Goal: Task Accomplishment & Management: Use online tool/utility

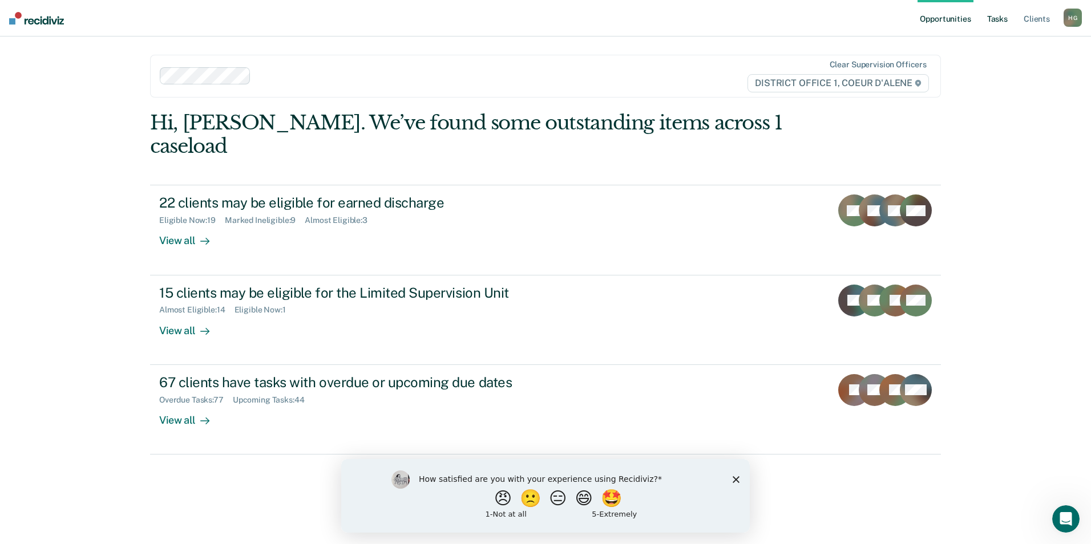
click at [998, 20] on link "Tasks" at bounding box center [996, 18] width 25 height 37
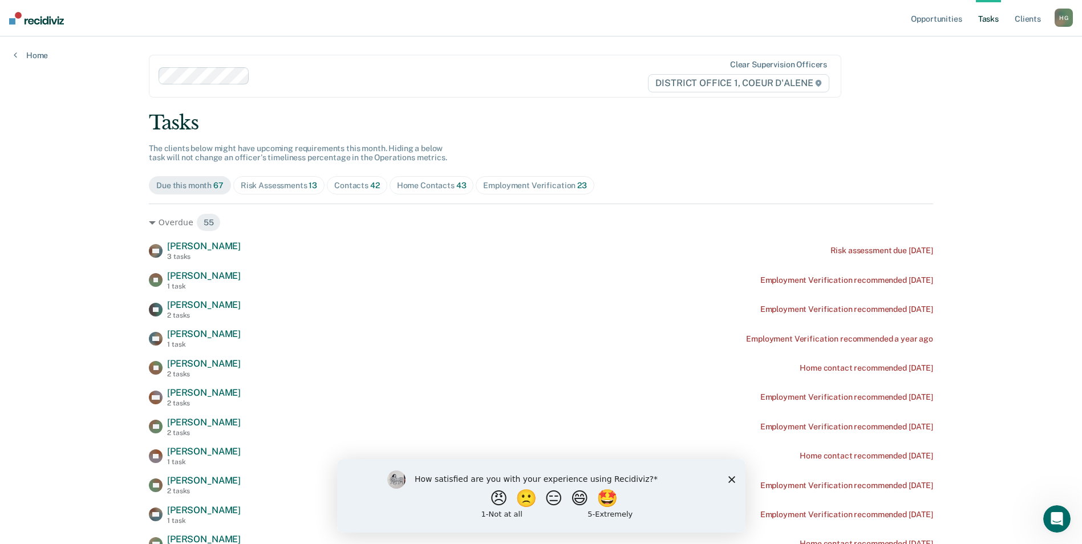
click at [280, 182] on div "Risk Assessments 13" at bounding box center [279, 186] width 76 height 10
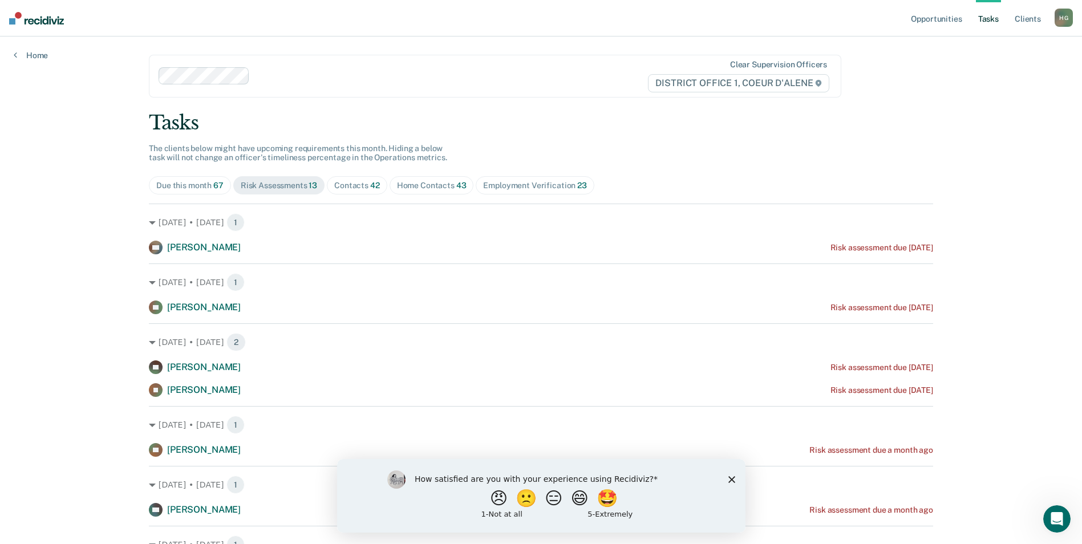
click at [370, 187] on span "42" at bounding box center [375, 185] width 10 height 9
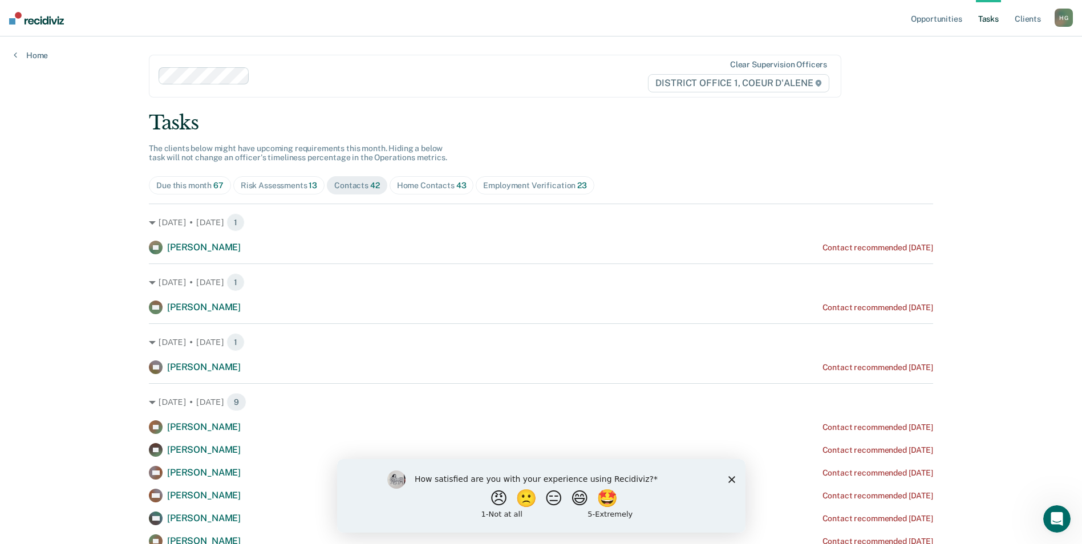
click at [294, 187] on div "Risk Assessments 13" at bounding box center [279, 186] width 76 height 10
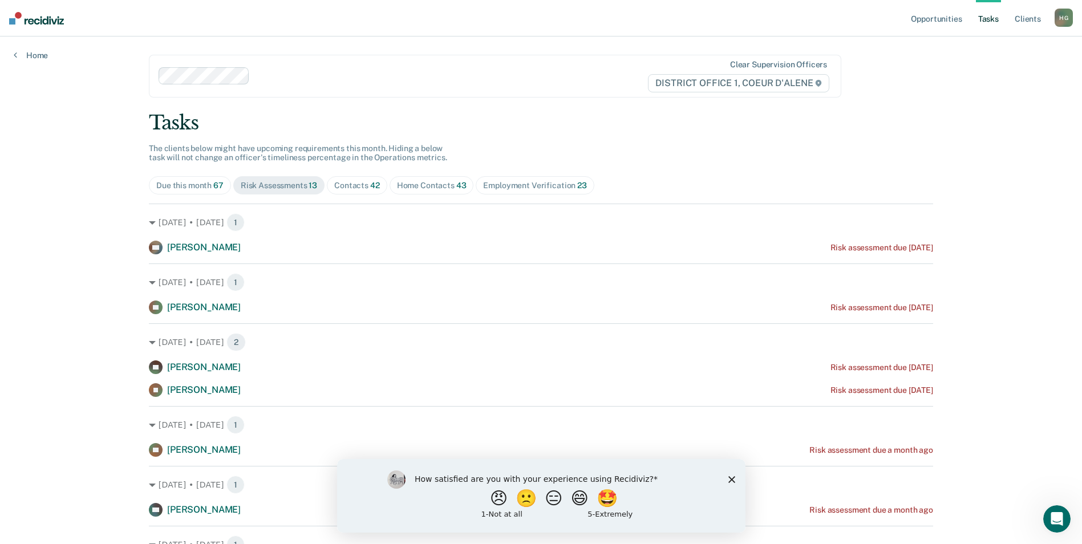
click at [346, 185] on div "Contacts 42" at bounding box center [357, 186] width 46 height 10
